Goal: Use online tool/utility: Utilize a website feature to perform a specific function

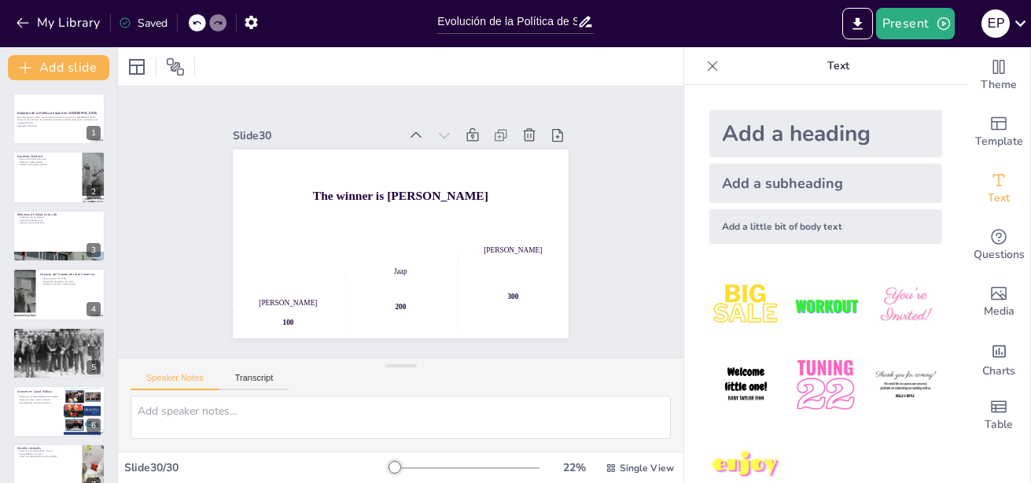
scroll to position [1371, 0]
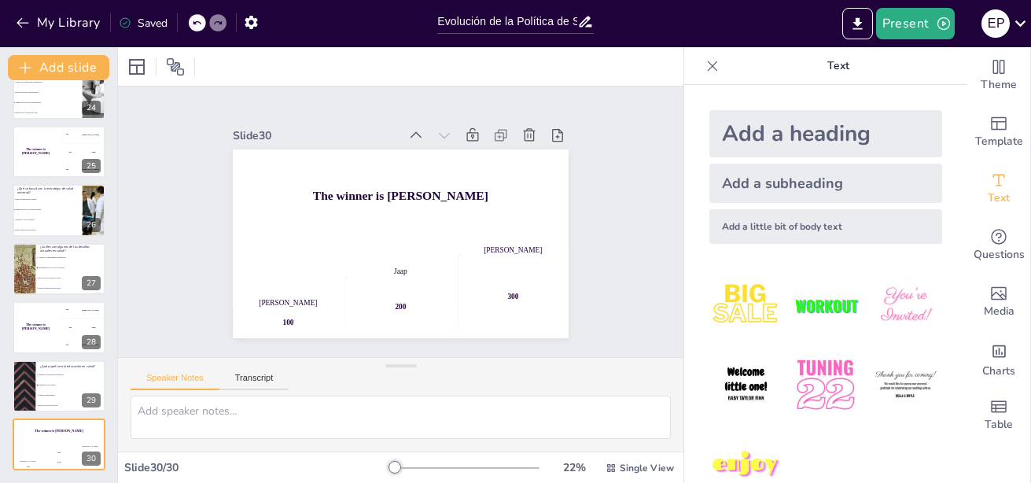
checkbox input "true"
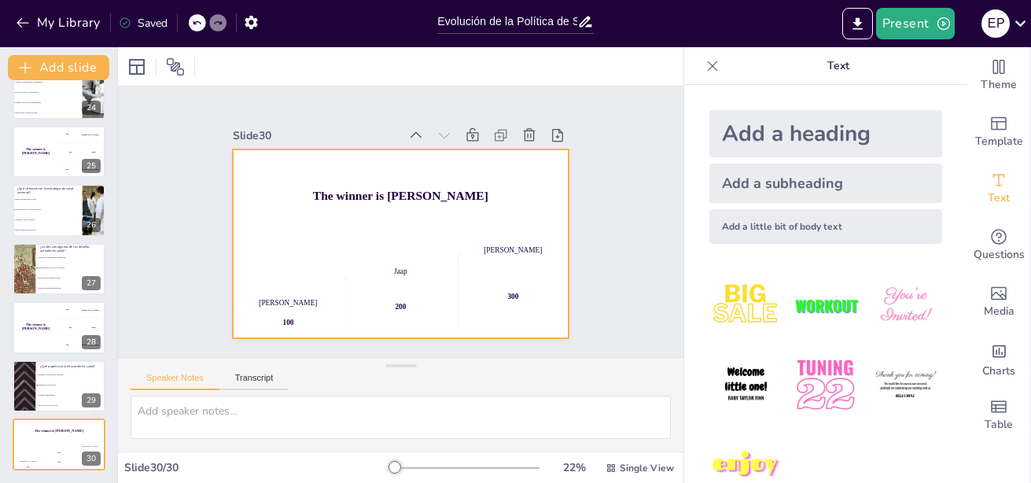
checkbox input "true"
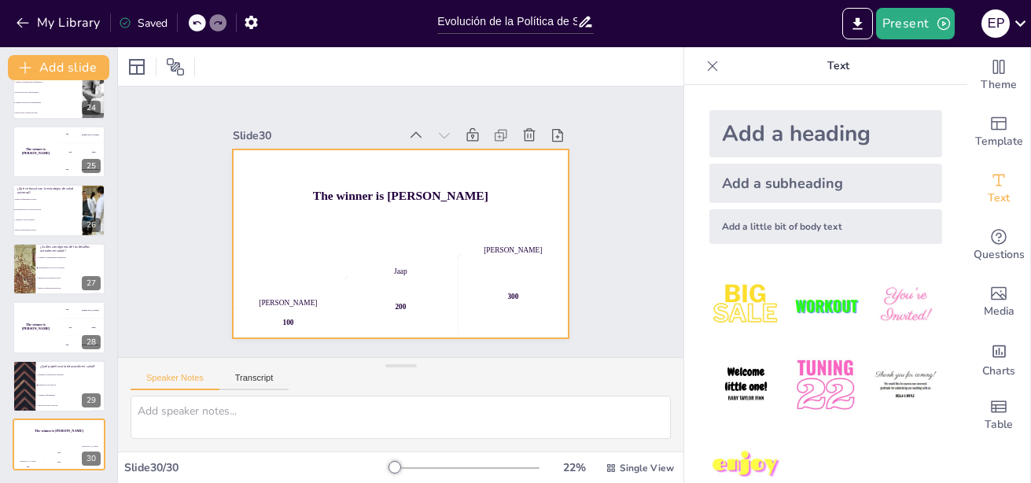
checkbox input "true"
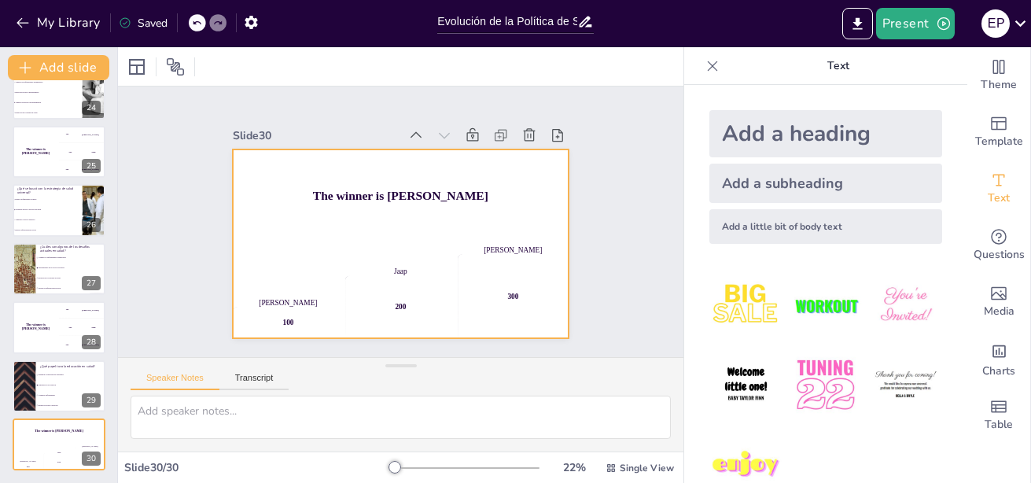
checkbox input "true"
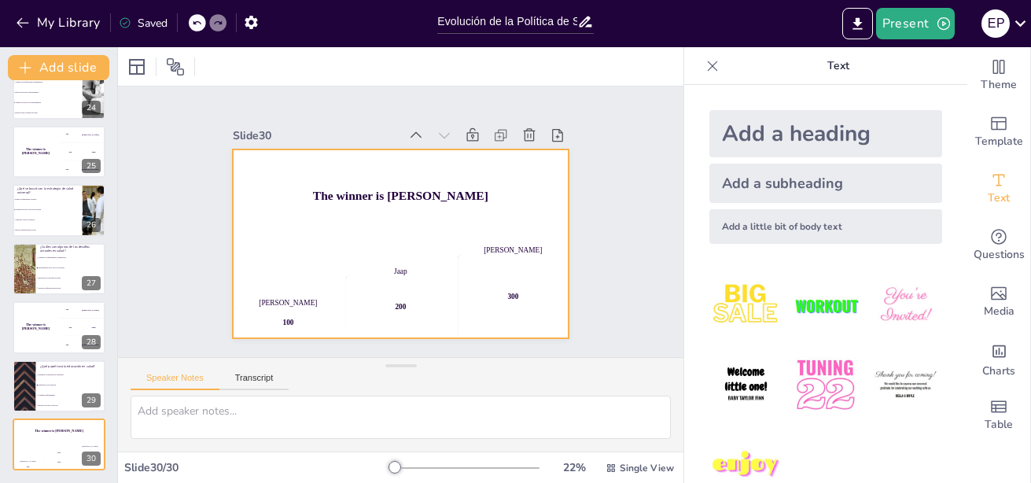
checkbox input "true"
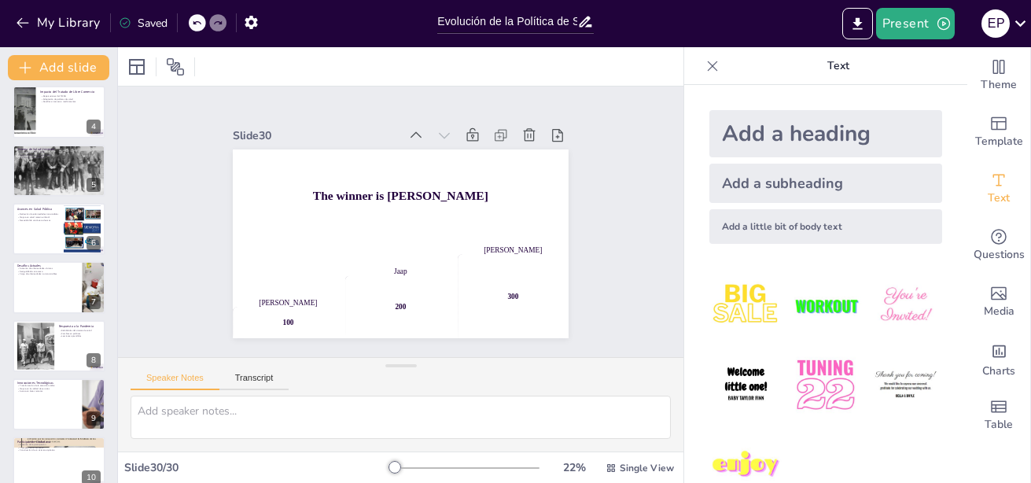
scroll to position [0, 0]
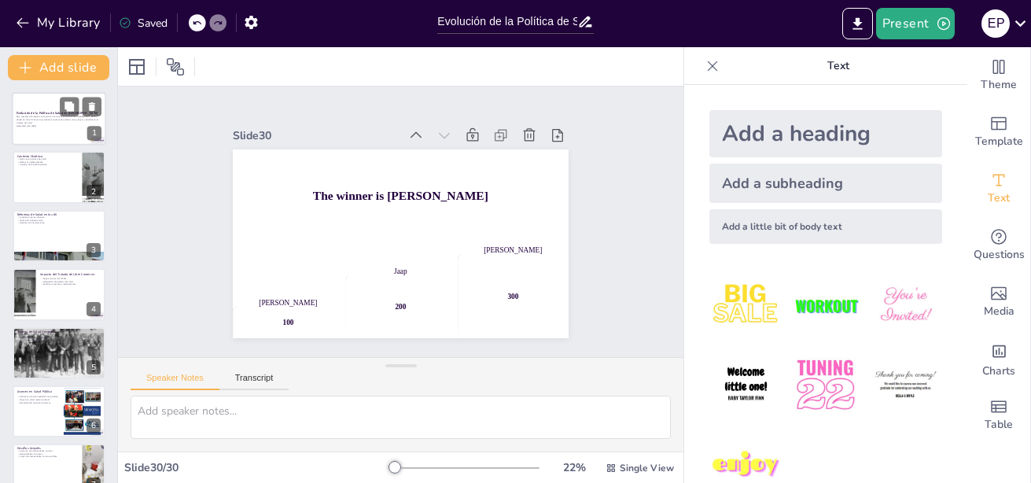
checkbox input "true"
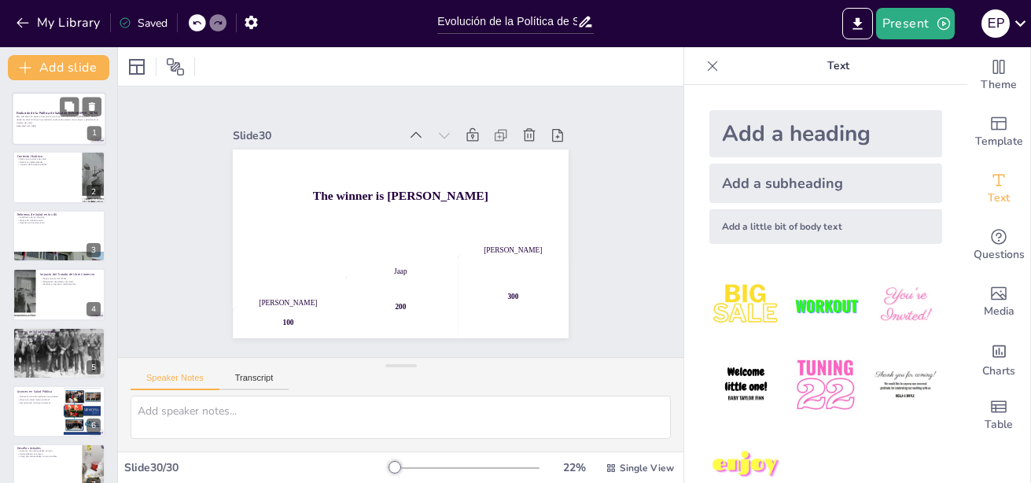
checkbox input "true"
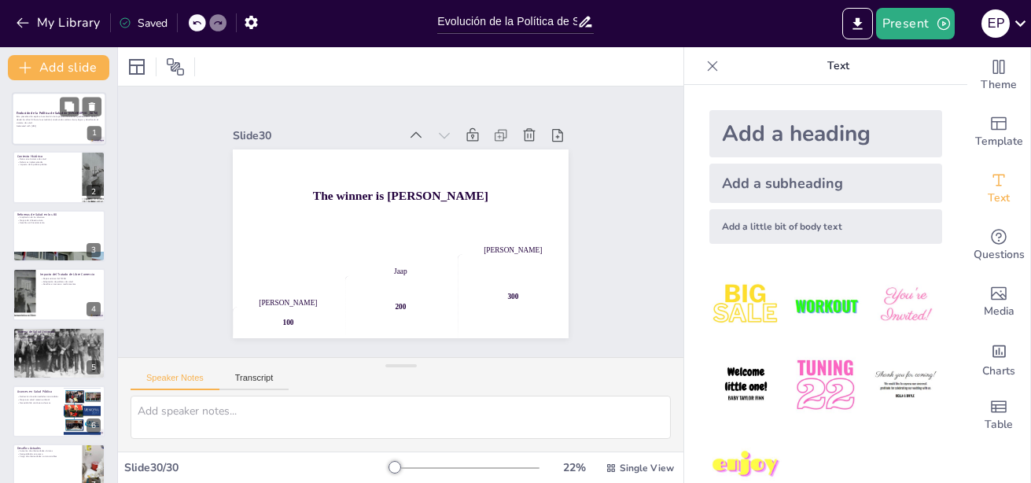
checkbox input "true"
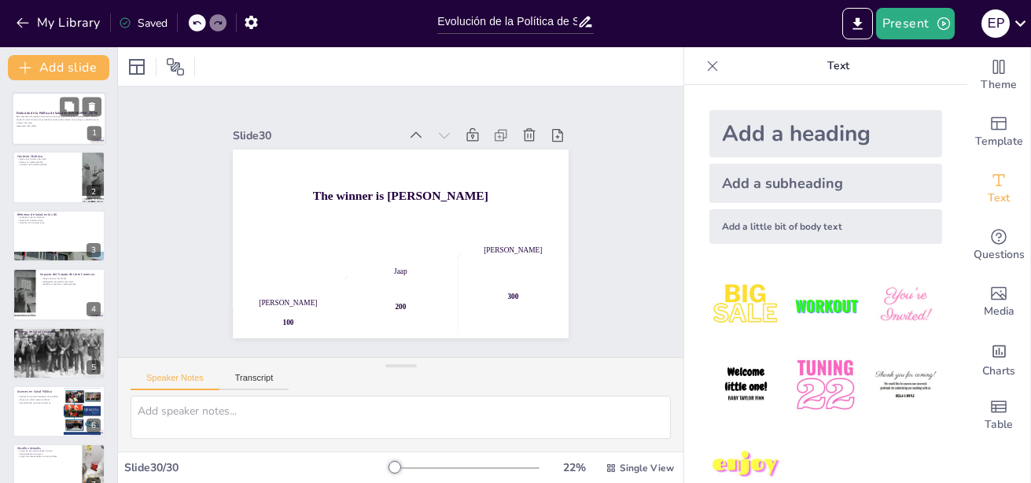
checkbox input "true"
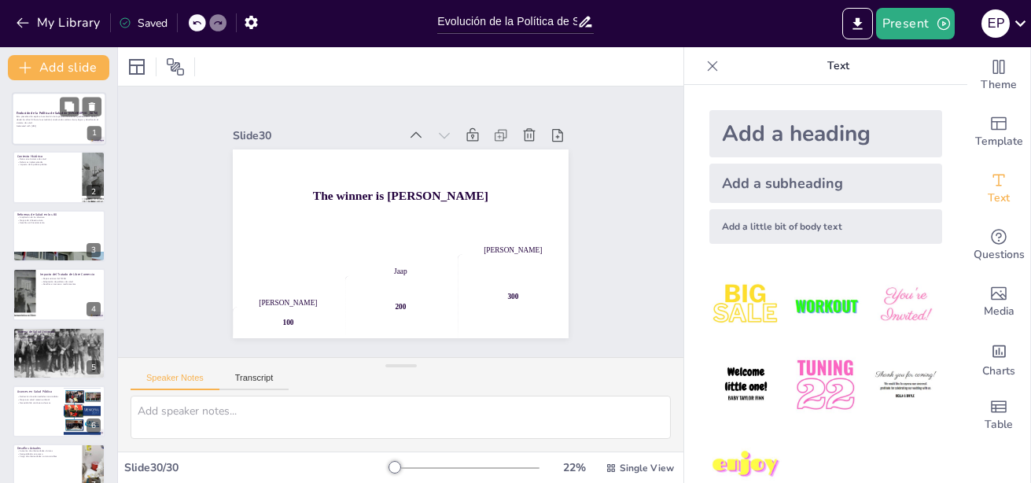
click at [41, 124] on p "Generated with [URL]" at bounding box center [59, 125] width 85 height 3
checkbox input "true"
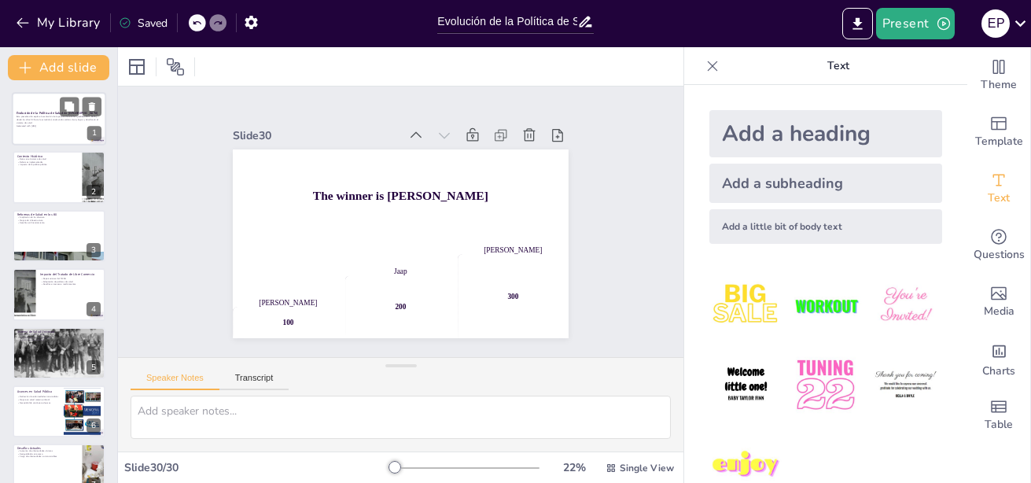
checkbox input "true"
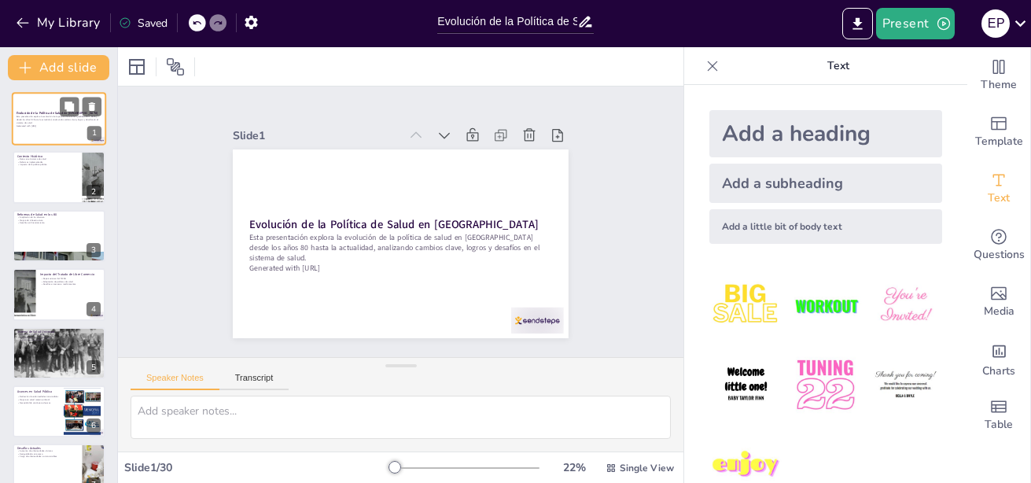
checkbox input "true"
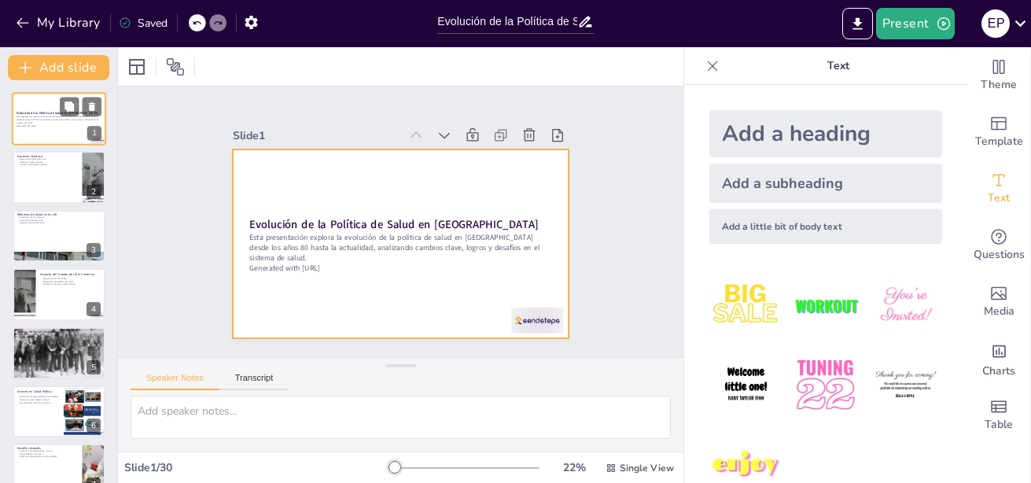
checkbox input "true"
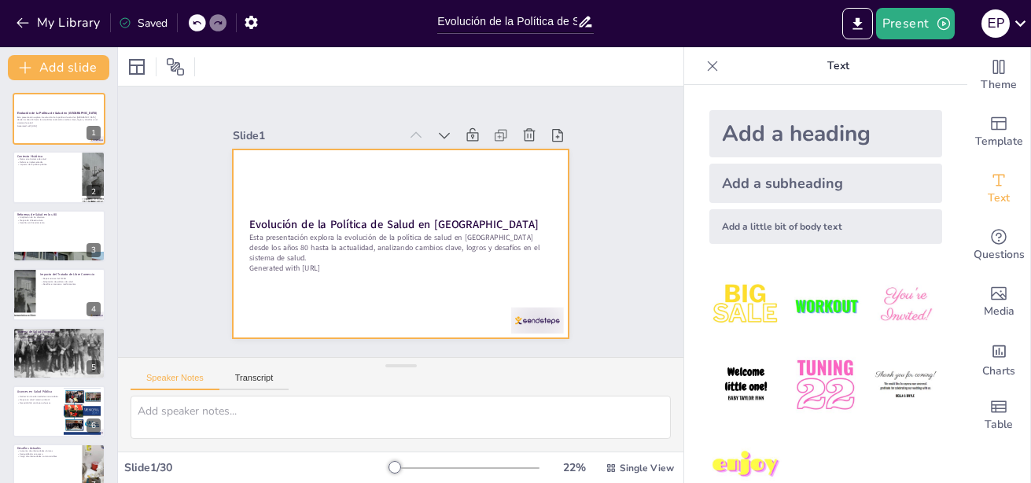
checkbox input "true"
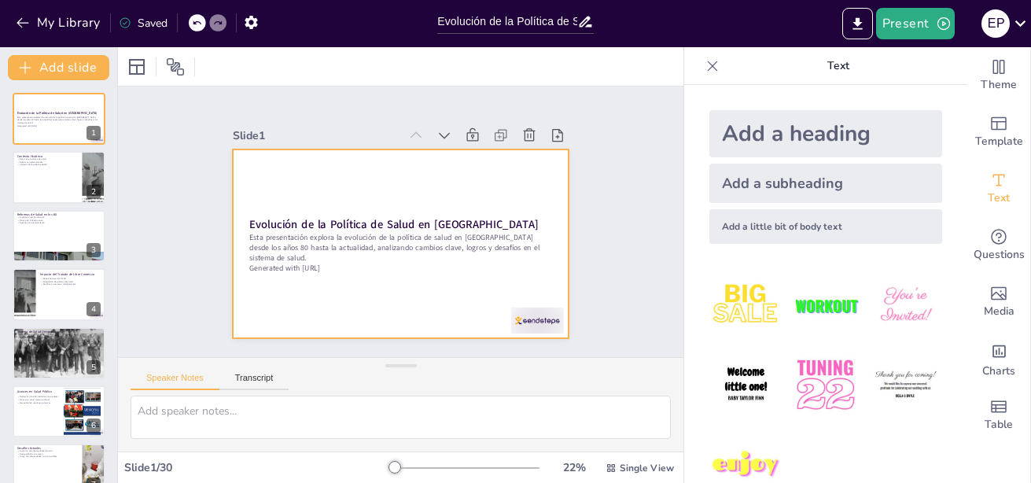
checkbox input "true"
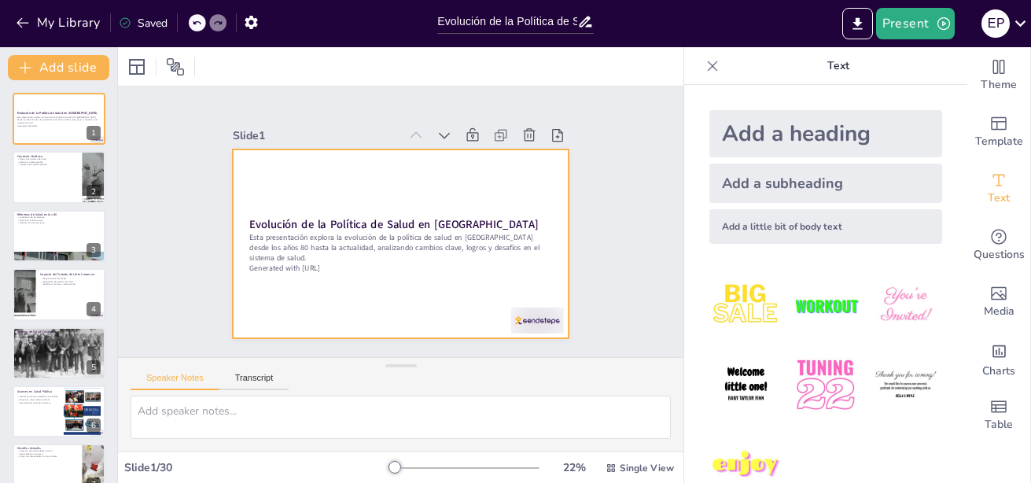
checkbox input "true"
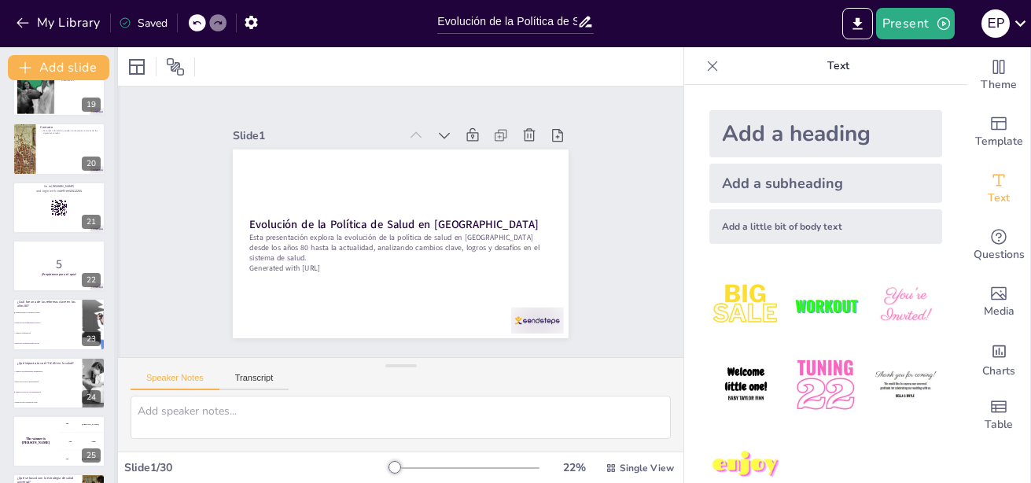
scroll to position [1093, 0]
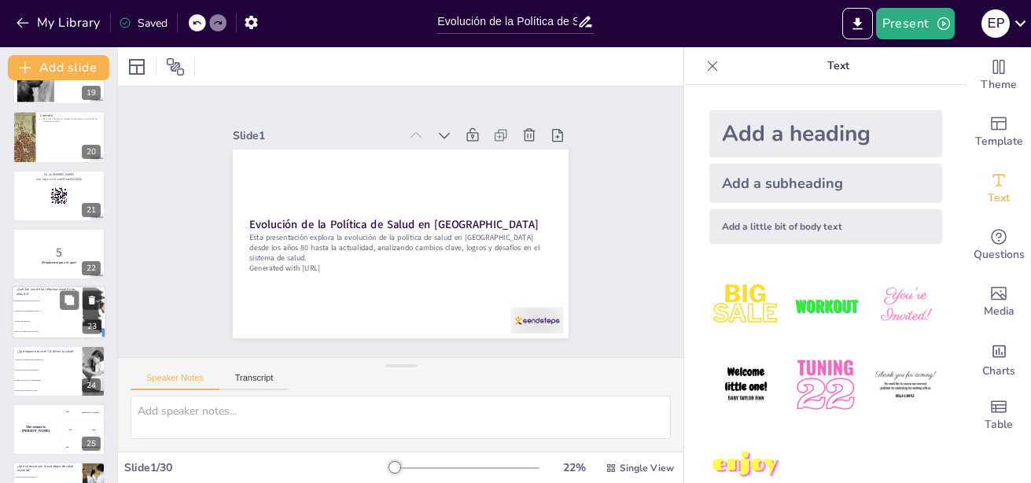
checkbox input "true"
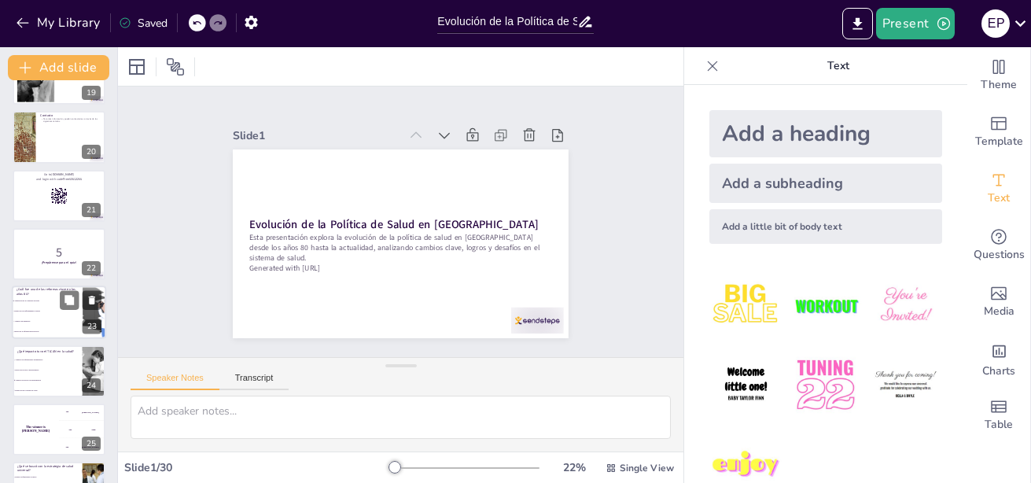
checkbox input "true"
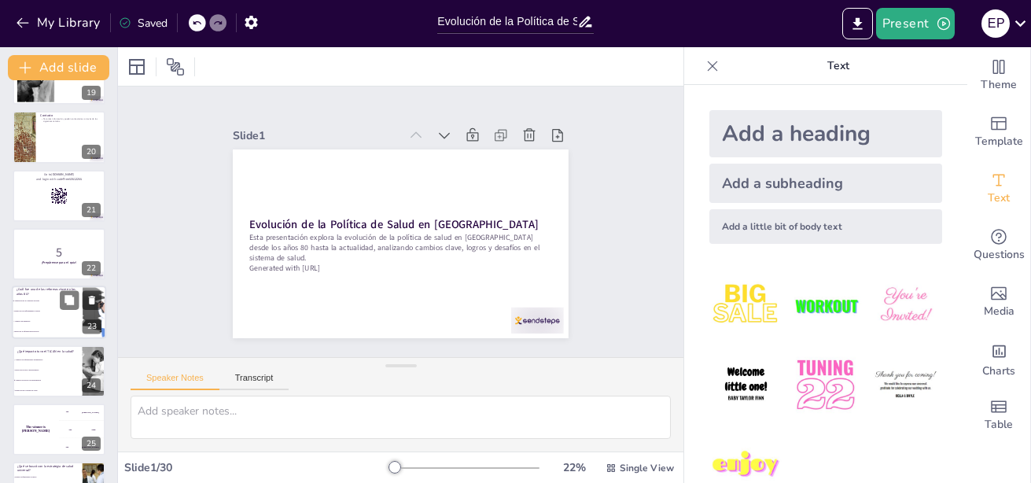
checkbox input "true"
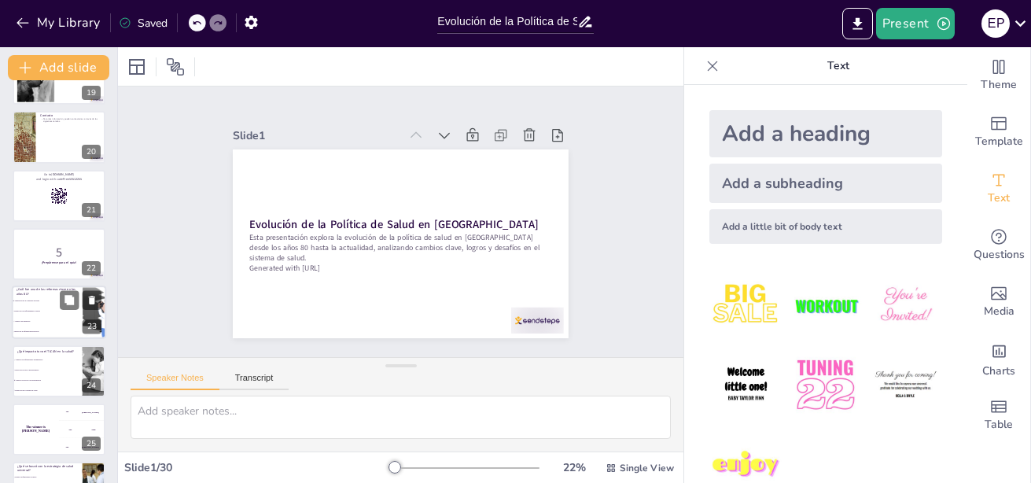
checkbox input "true"
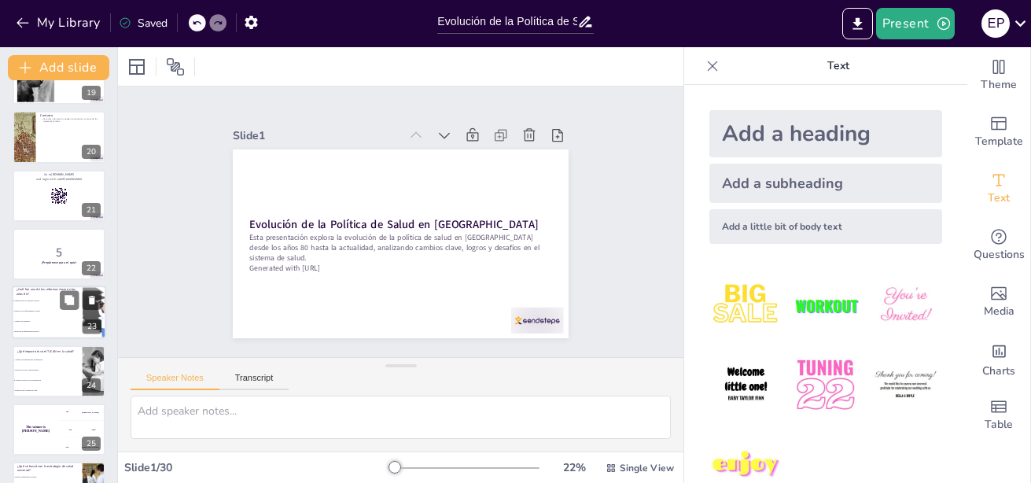
checkbox input "true"
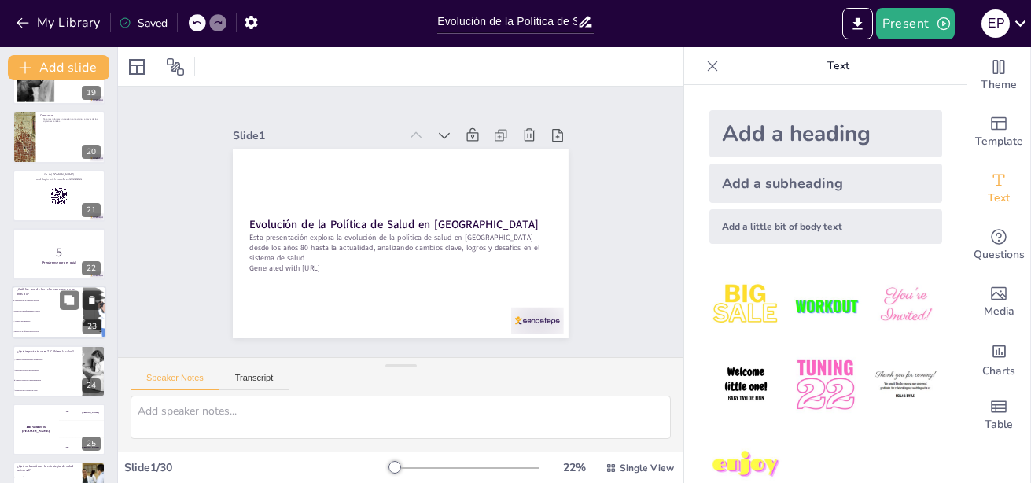
checkbox input "true"
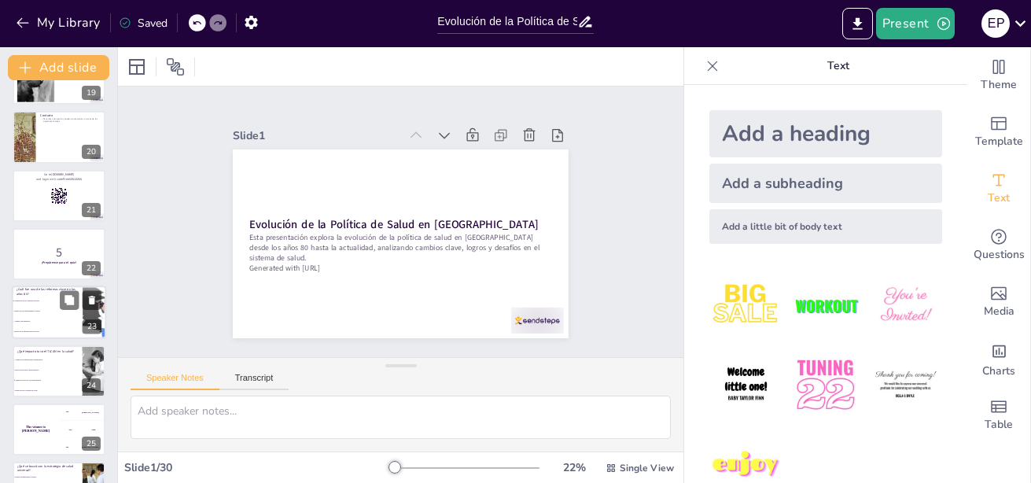
checkbox input "true"
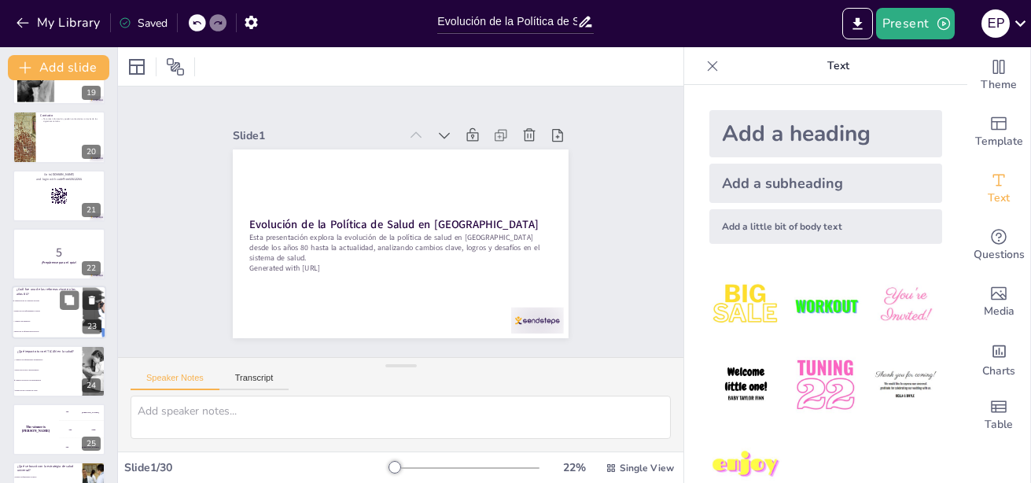
checkbox input "true"
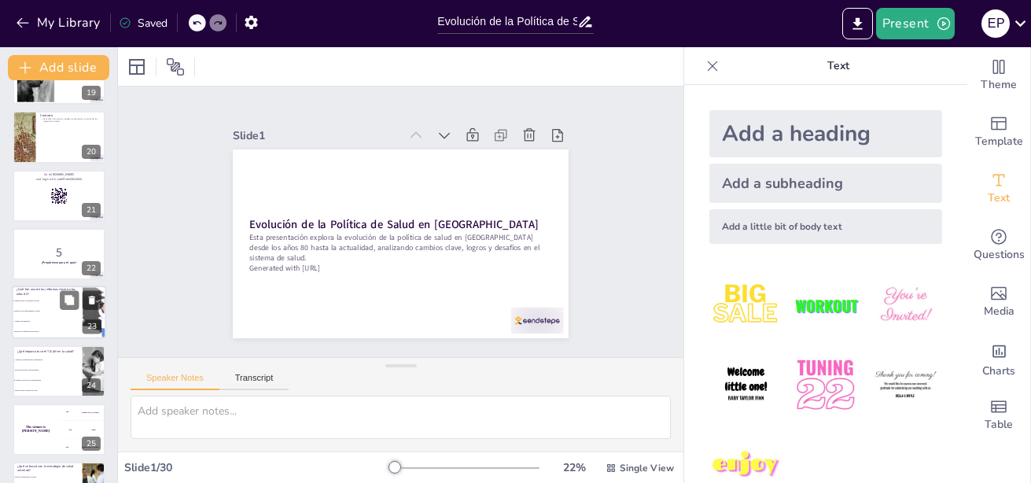
checkbox input "true"
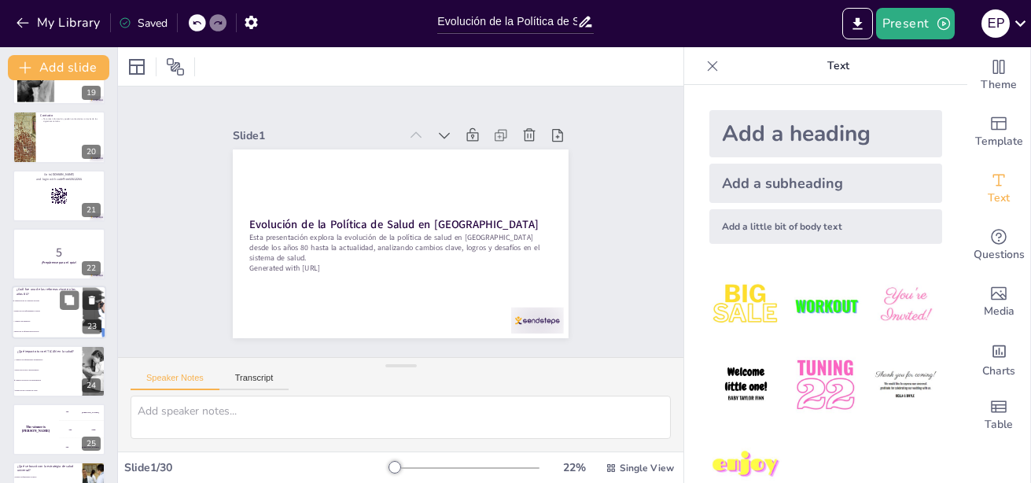
checkbox input "true"
click at [48, 308] on li "Reducción de enfermedades crónicas" at bounding box center [47, 312] width 71 height 10
checkbox input "true"
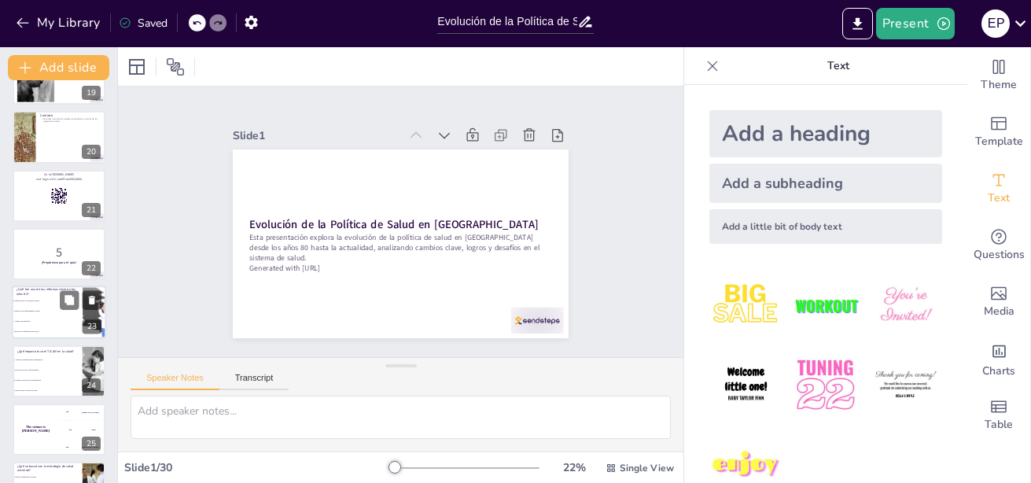
checkbox input "true"
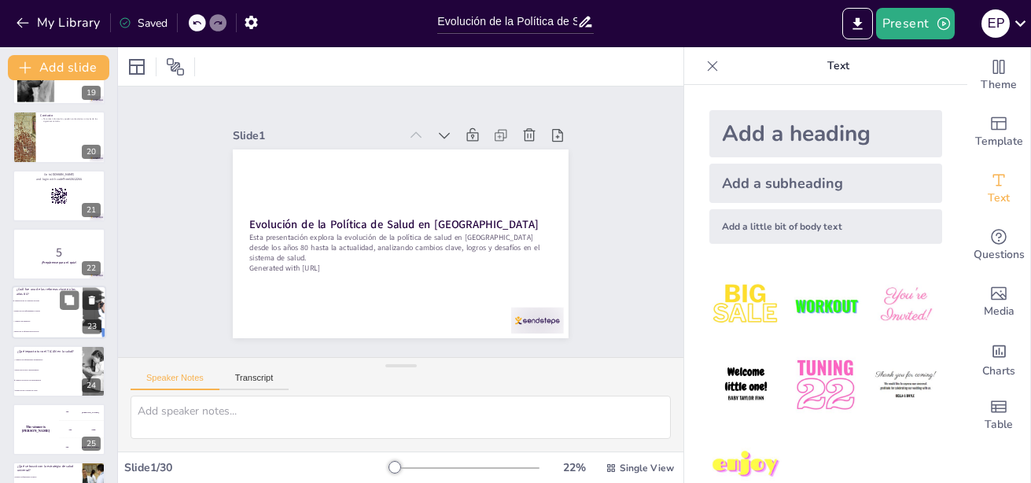
scroll to position [1124, 0]
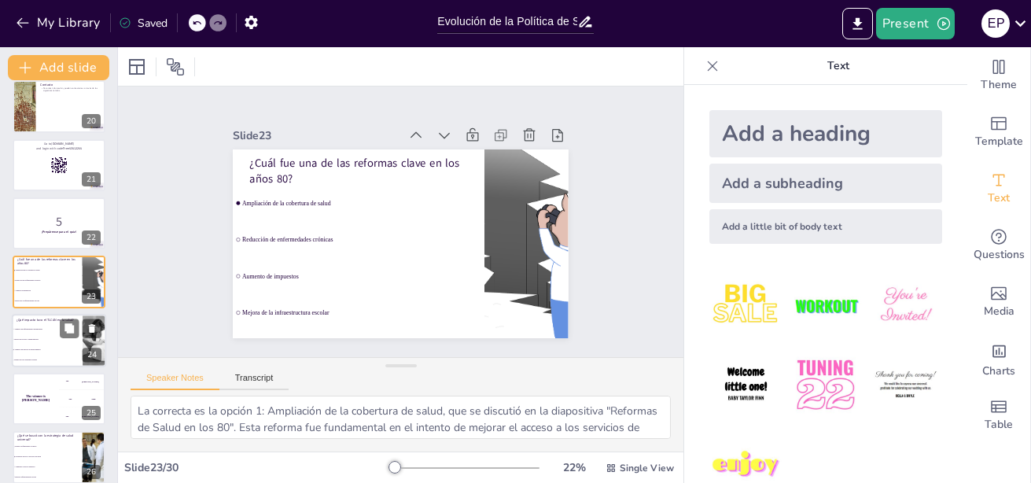
checkbox input "true"
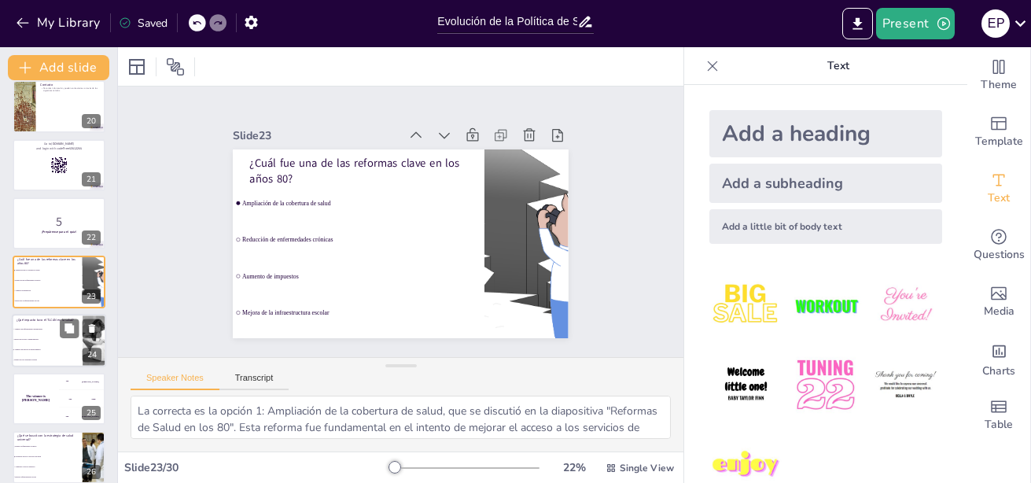
checkbox input "true"
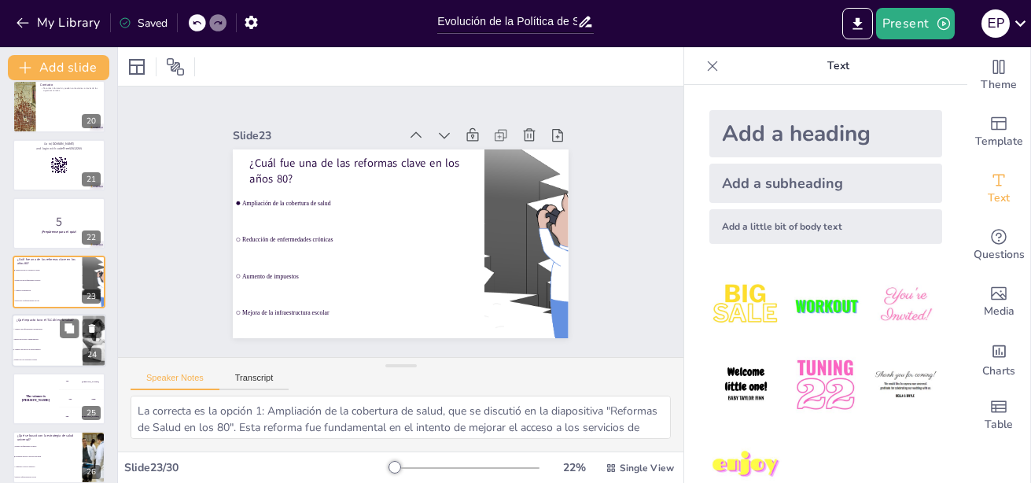
checkbox input "true"
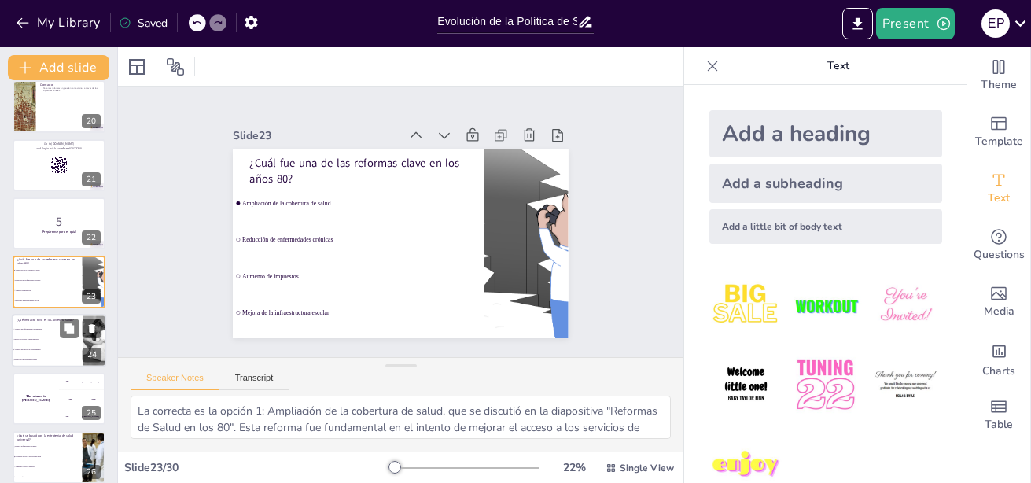
checkbox input "true"
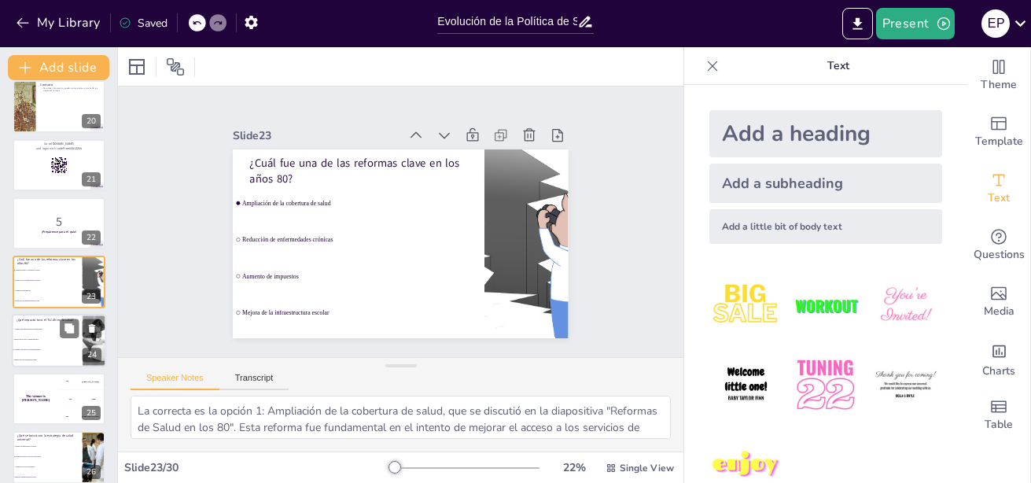
checkbox input "true"
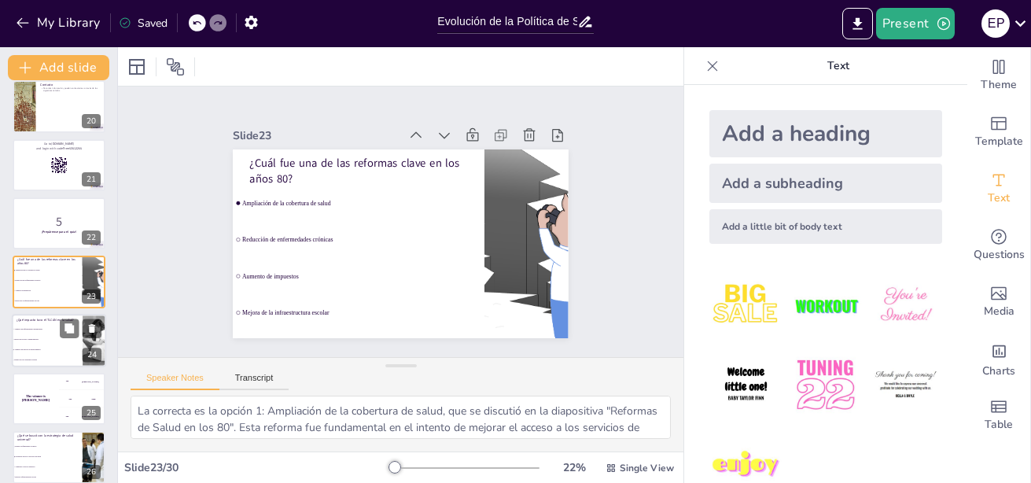
checkbox input "true"
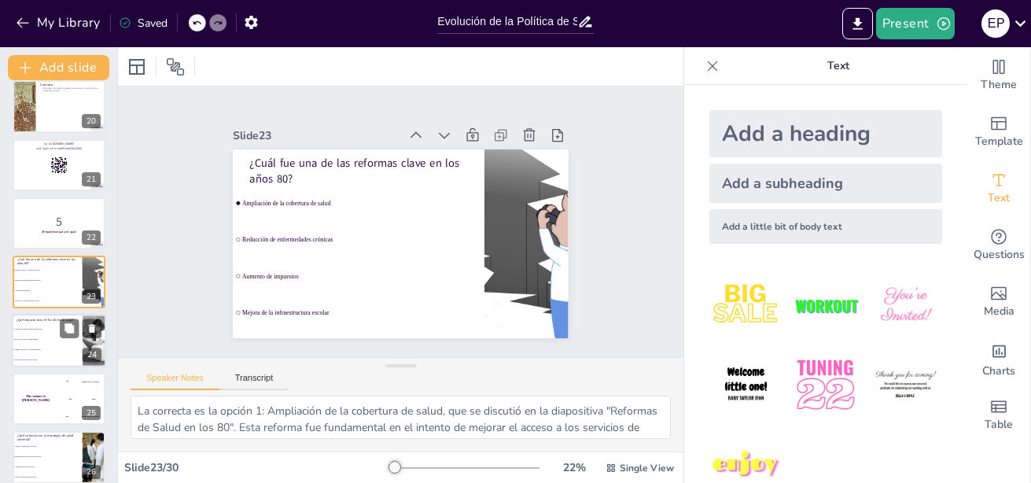
checkbox input "true"
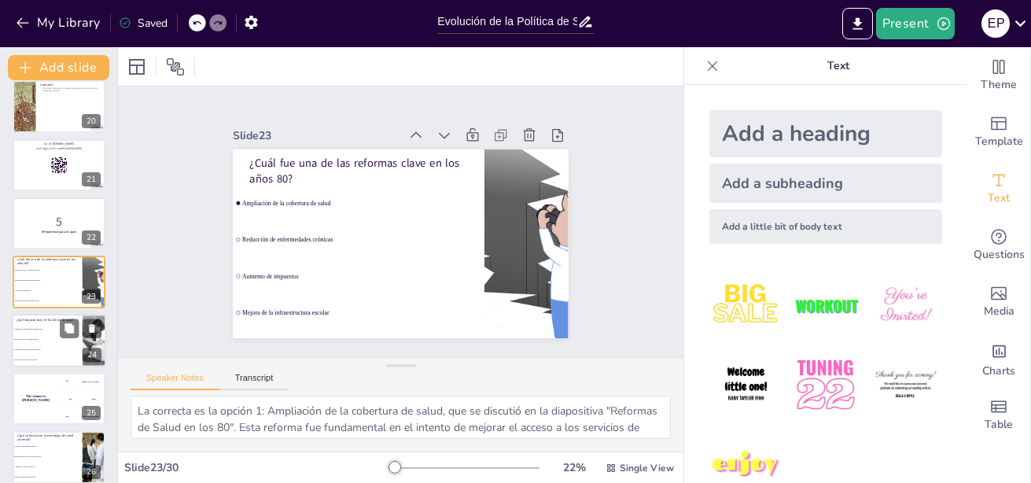
checkbox input "true"
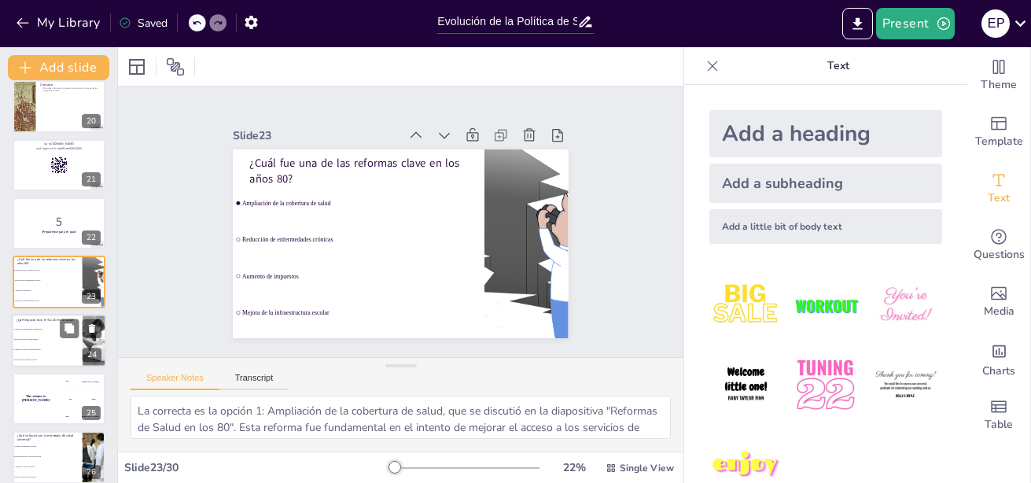
checkbox input "true"
click at [52, 335] on li "Mejora del acceso a medicamentos" at bounding box center [47, 339] width 71 height 10
checkbox input "true"
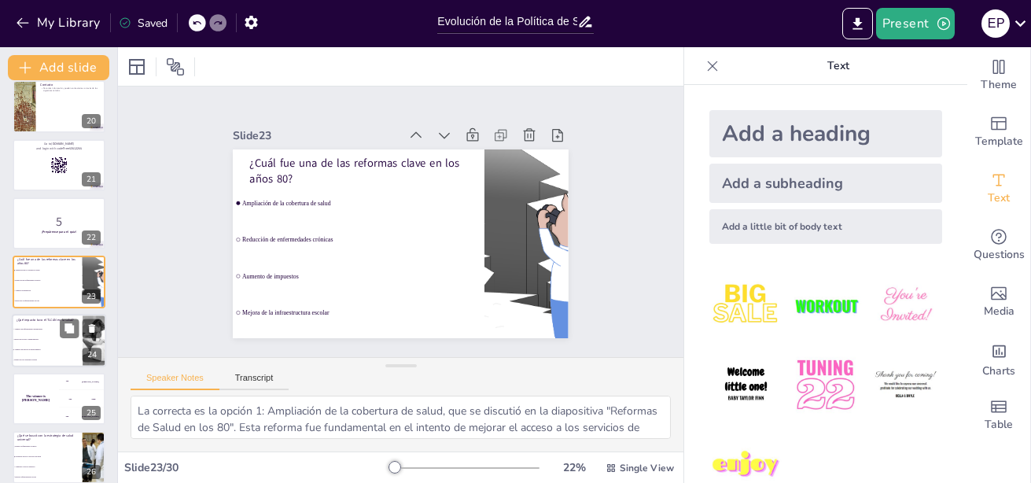
checkbox input "true"
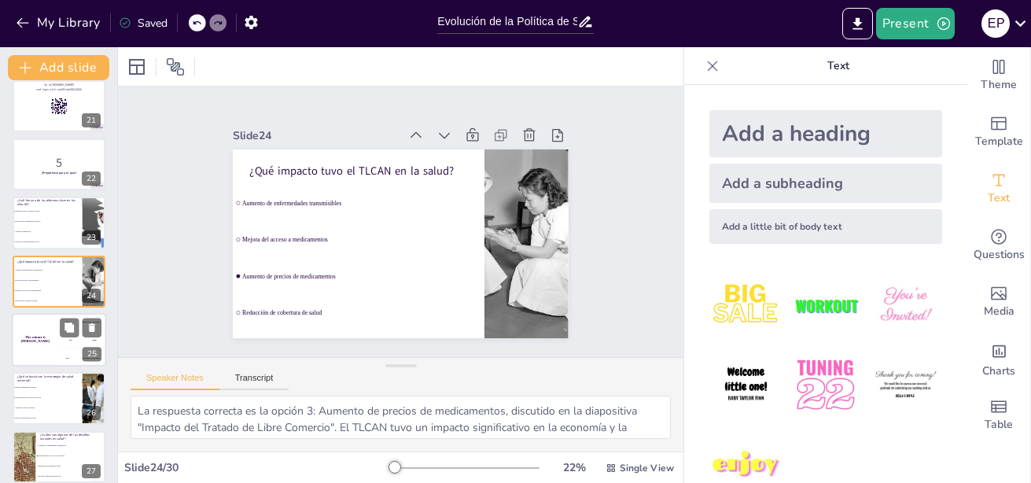
checkbox input "true"
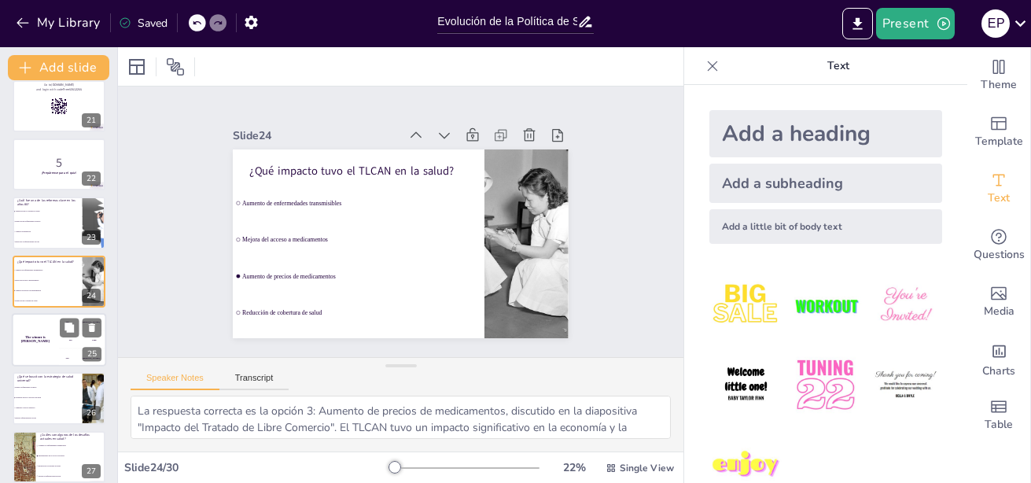
checkbox input "true"
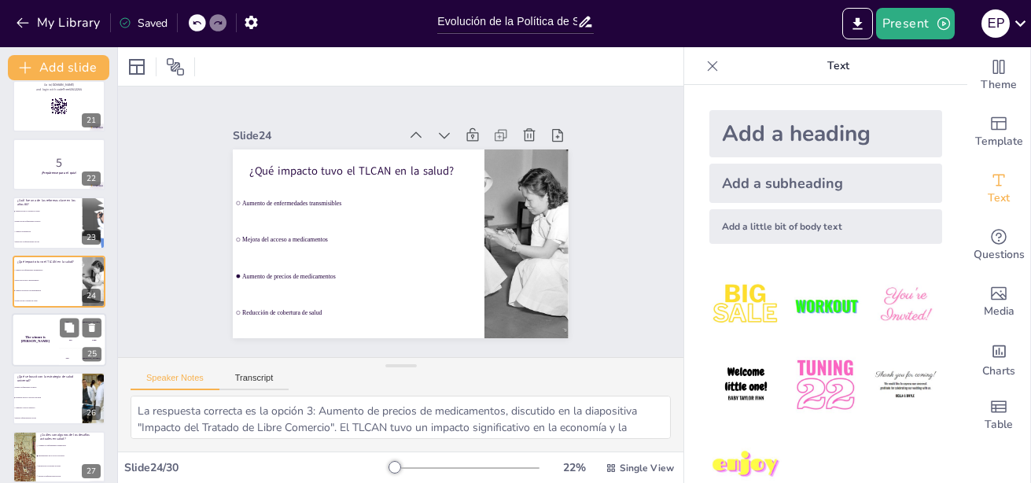
checkbox input "true"
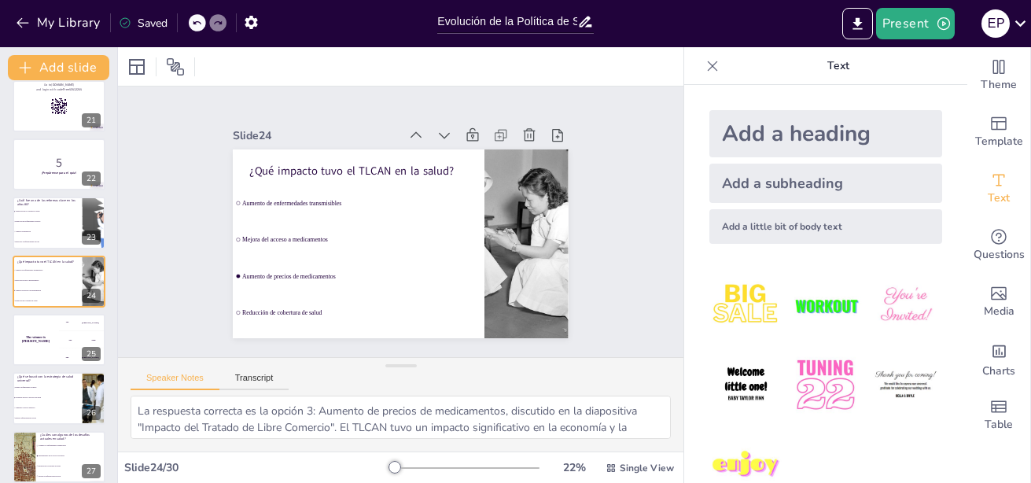
checkbox input "true"
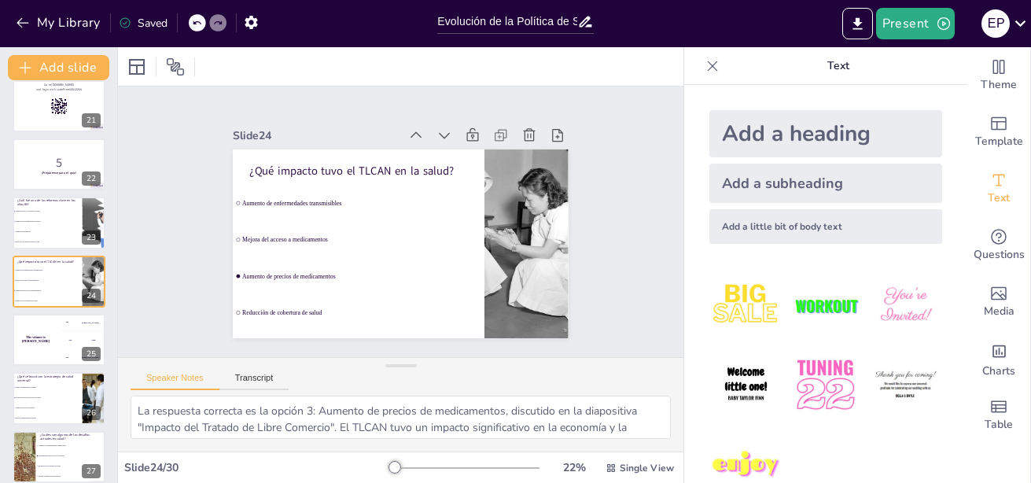
checkbox input "true"
click at [42, 395] on li "Garantizar acceso a servicios de salud" at bounding box center [47, 397] width 71 height 10
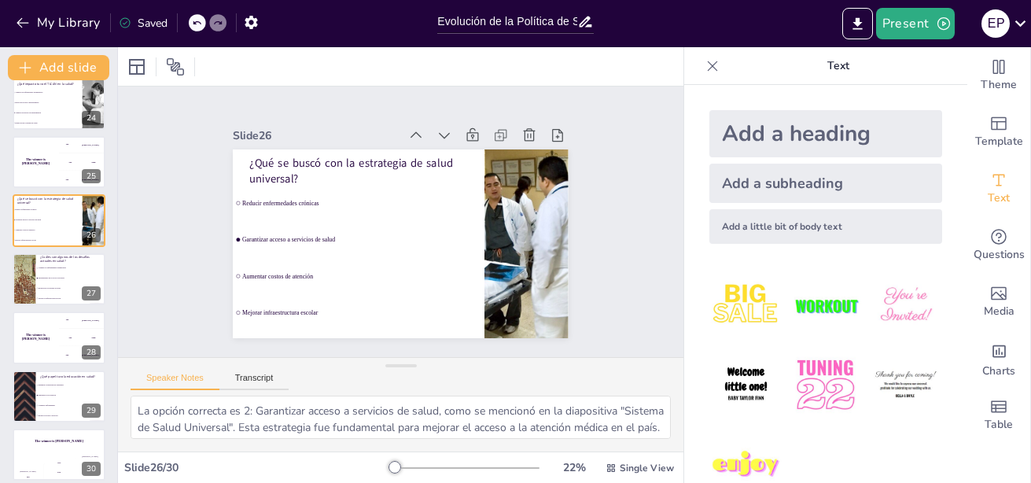
scroll to position [1371, 0]
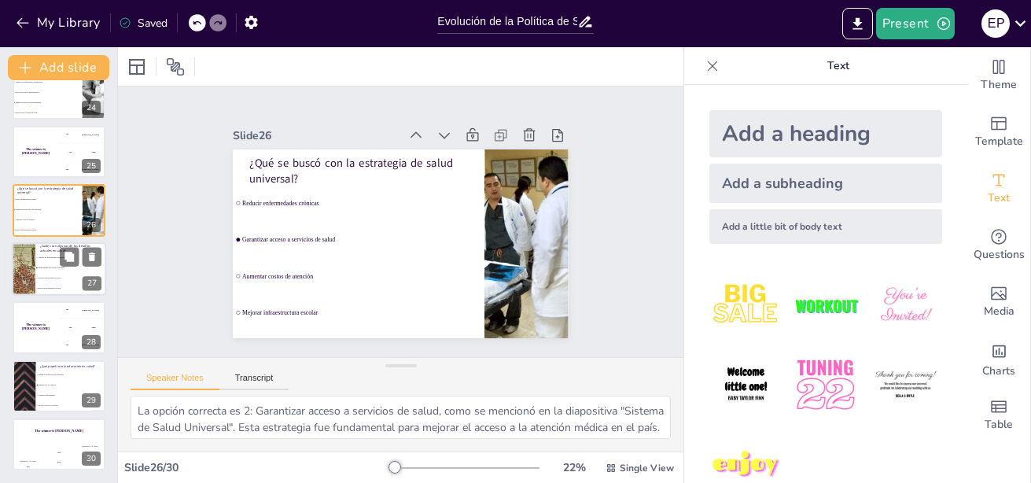
click at [46, 263] on li "Desigualdades en el acceso a servicios" at bounding box center [70, 268] width 71 height 10
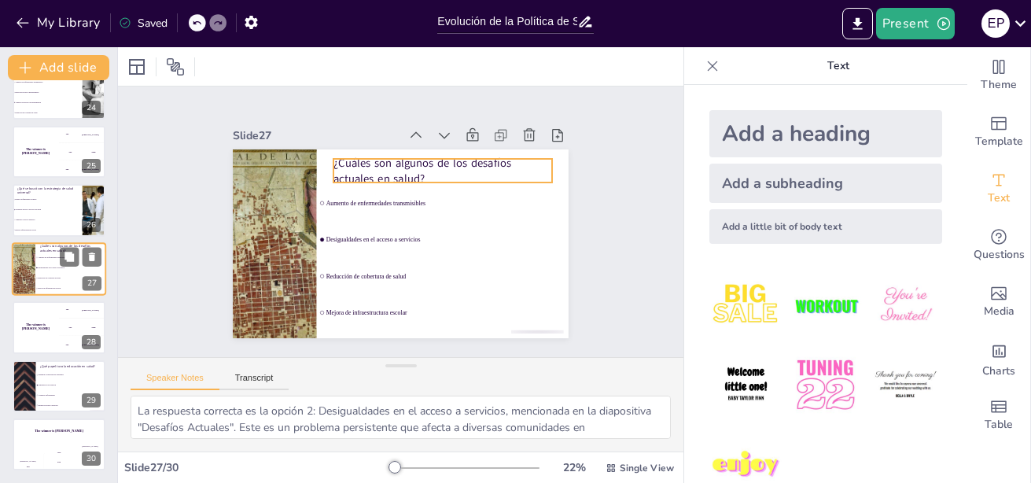
scroll to position [1358, 0]
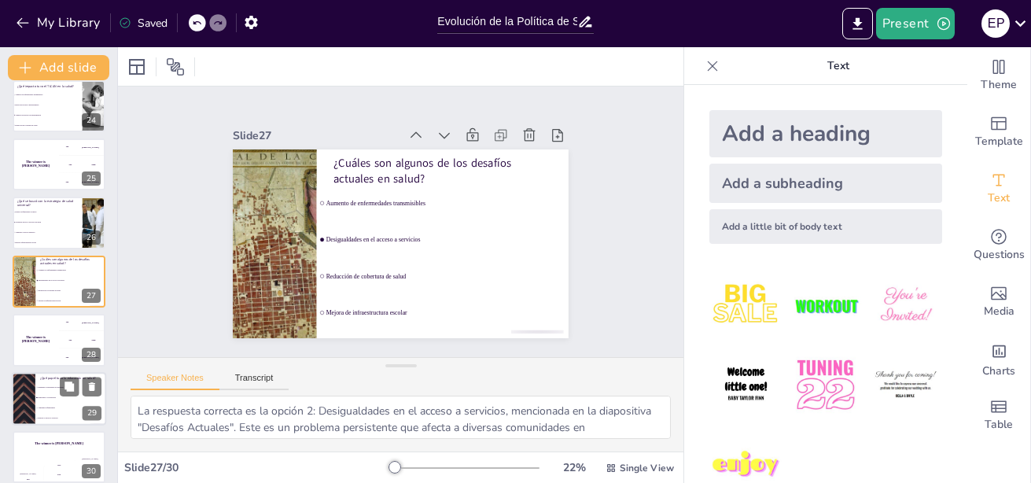
click at [55, 411] on li "Aumentar enfermedades" at bounding box center [70, 408] width 71 height 10
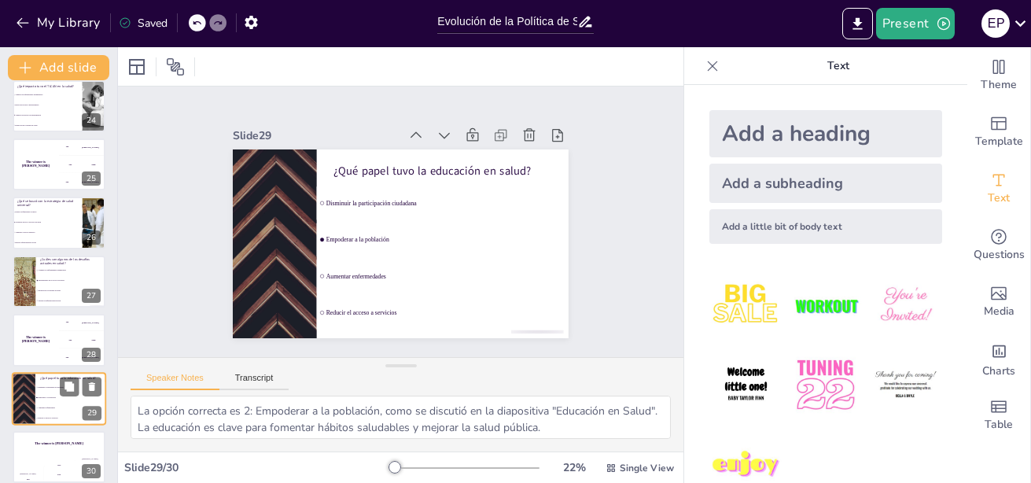
scroll to position [1371, 0]
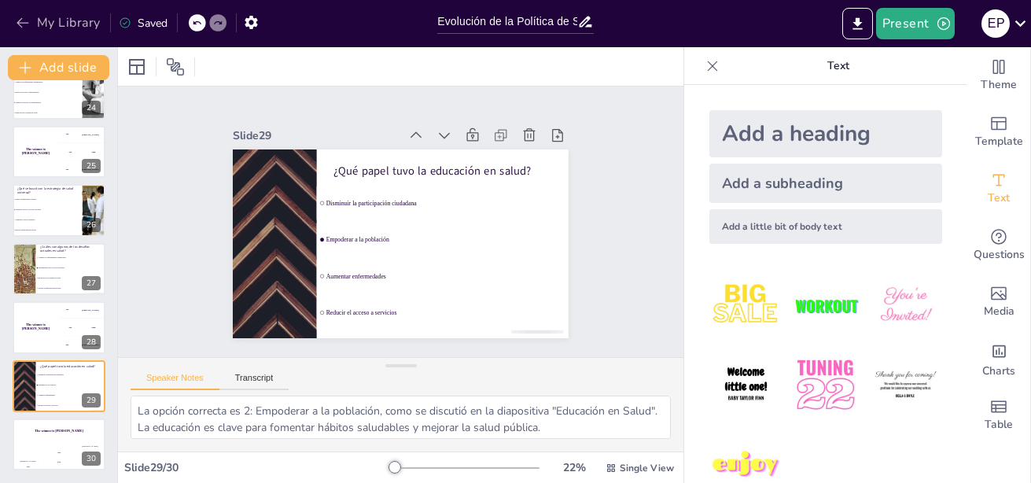
click at [34, 24] on button "My Library" at bounding box center [59, 22] width 95 height 25
click at [1022, 21] on icon at bounding box center [1020, 23] width 21 height 21
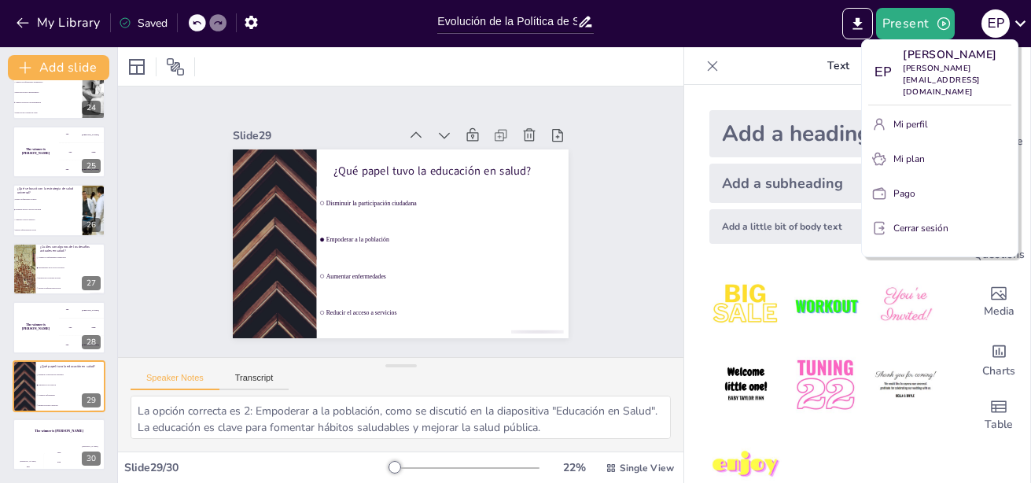
click at [254, 27] on div at bounding box center [515, 241] width 1031 height 483
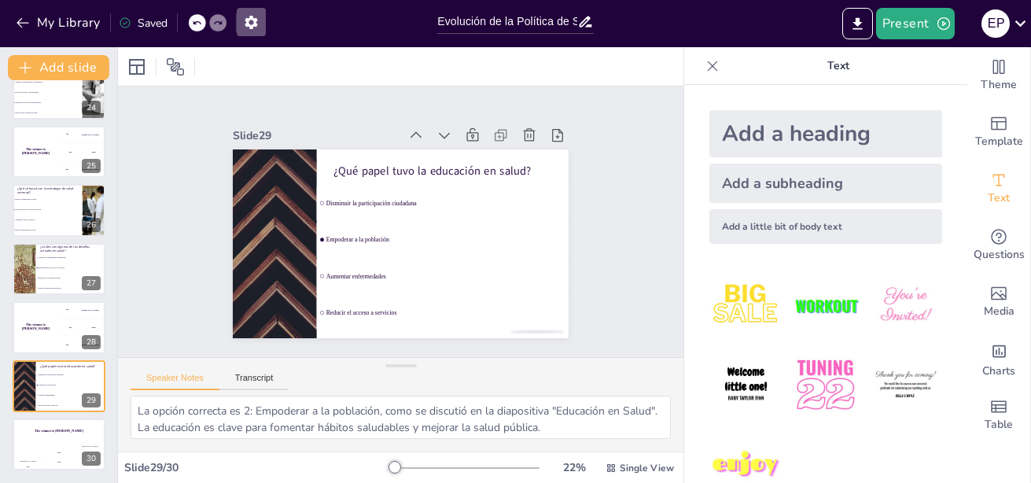
click at [254, 27] on icon "button" at bounding box center [251, 22] width 17 height 17
click at [863, 24] on icon "Export to PowerPoint" at bounding box center [857, 24] width 17 height 17
click at [856, 28] on icon "Export to PowerPoint" at bounding box center [857, 23] width 9 height 12
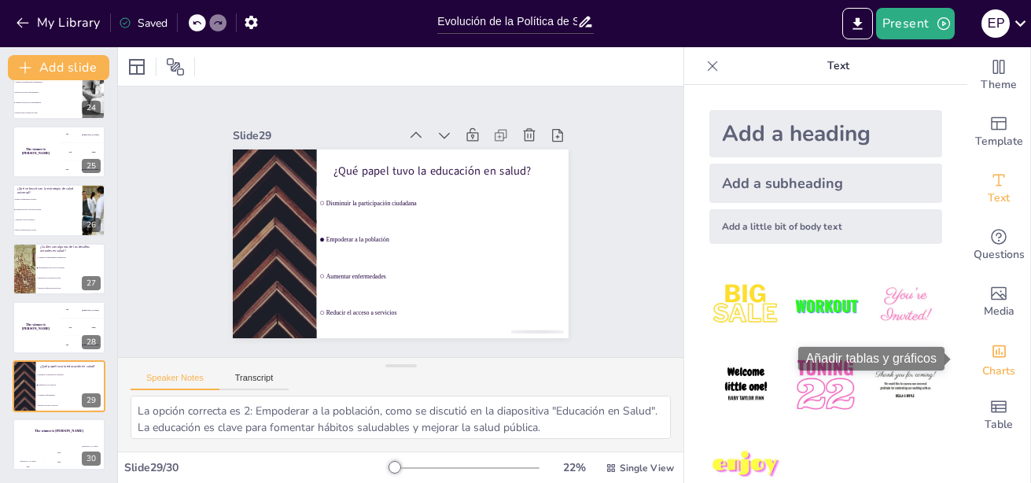
drag, startPoint x: 954, startPoint y: 258, endPoint x: 974, endPoint y: 382, distance: 125.8
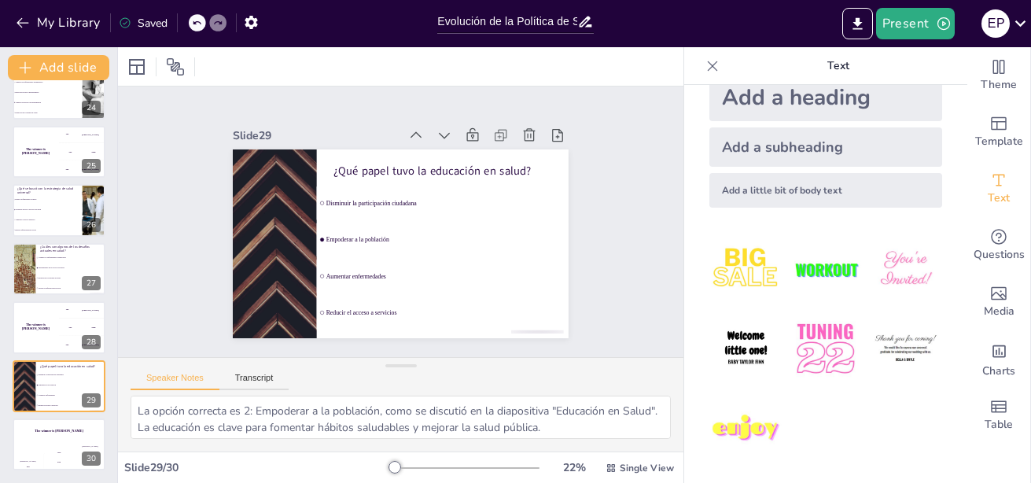
scroll to position [0, 0]
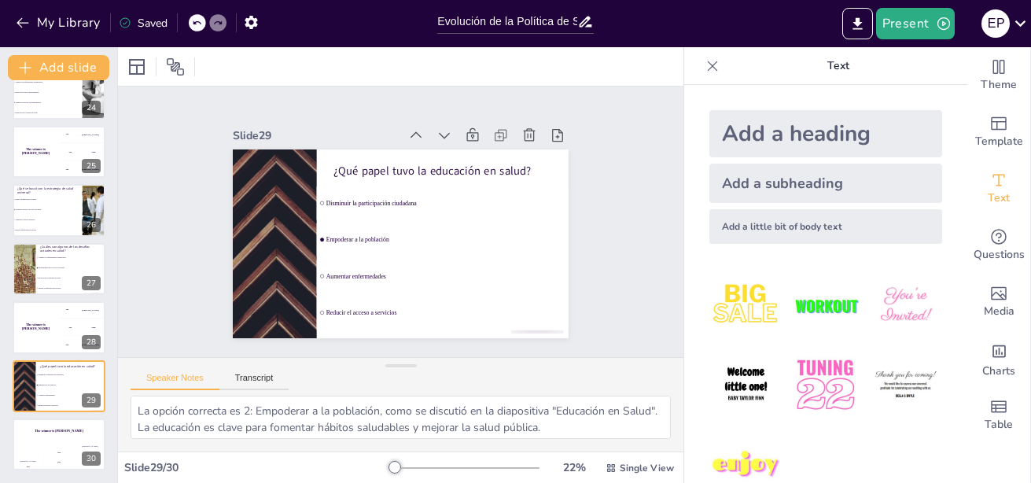
click at [125, 19] on icon at bounding box center [125, 23] width 13 height 13
